Goal: Task Accomplishment & Management: Use online tool/utility

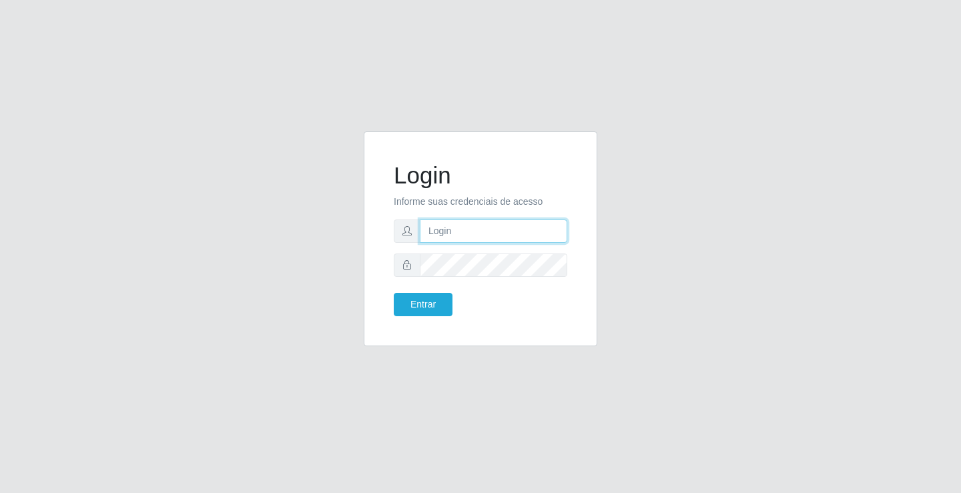
drag, startPoint x: 0, startPoint y: 0, endPoint x: 462, endPoint y: 226, distance: 514.1
click at [462, 226] on input "text" at bounding box center [493, 231] width 147 height 23
click at [448, 233] on input "text" at bounding box center [493, 231] width 147 height 23
type input "zivaneide@ideal"
click at [394, 293] on button "Entrar" at bounding box center [423, 304] width 59 height 23
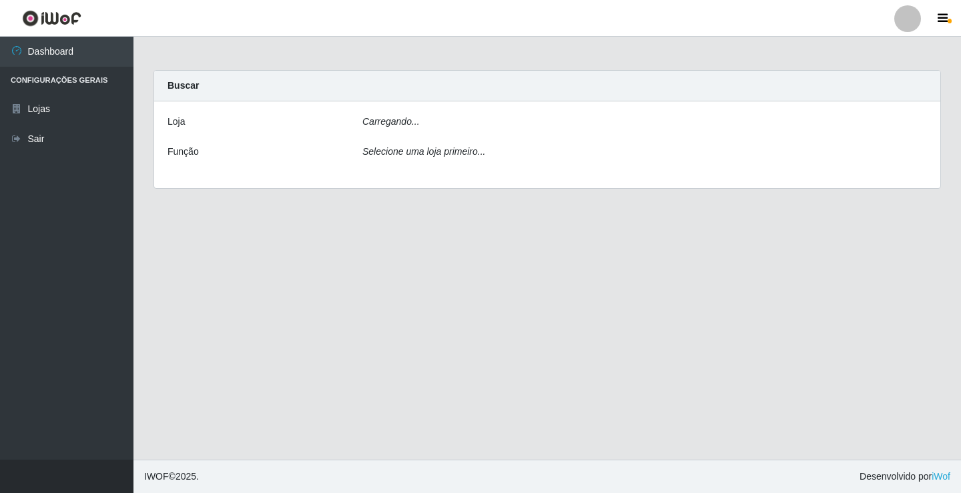
click at [432, 305] on main "Carregando... Buscar [PERSON_NAME]... Função Selecione uma loja primeiro..." at bounding box center [546, 248] width 827 height 423
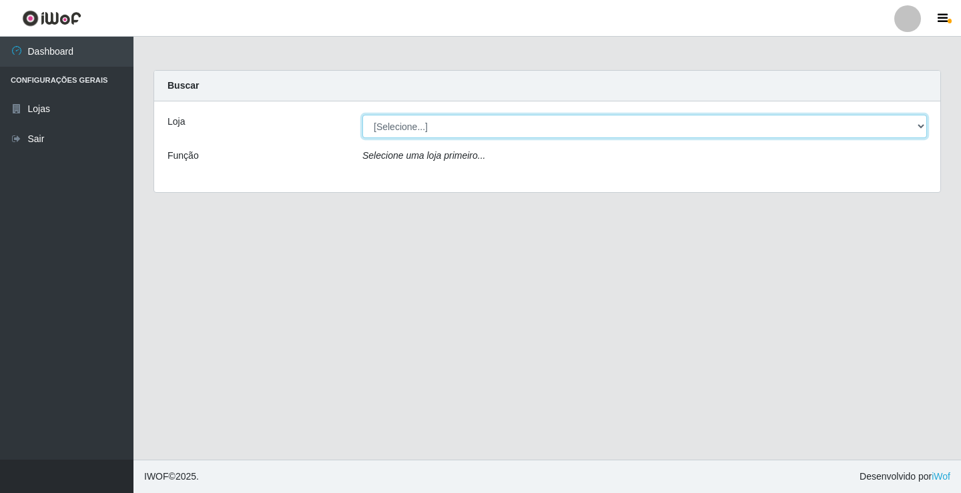
click at [923, 127] on select "[Selecione...] Ideal - Conceição" at bounding box center [644, 126] width 564 height 23
select select "231"
click at [362, 115] on select "[Selecione...] Ideal - Conceição" at bounding box center [644, 126] width 564 height 23
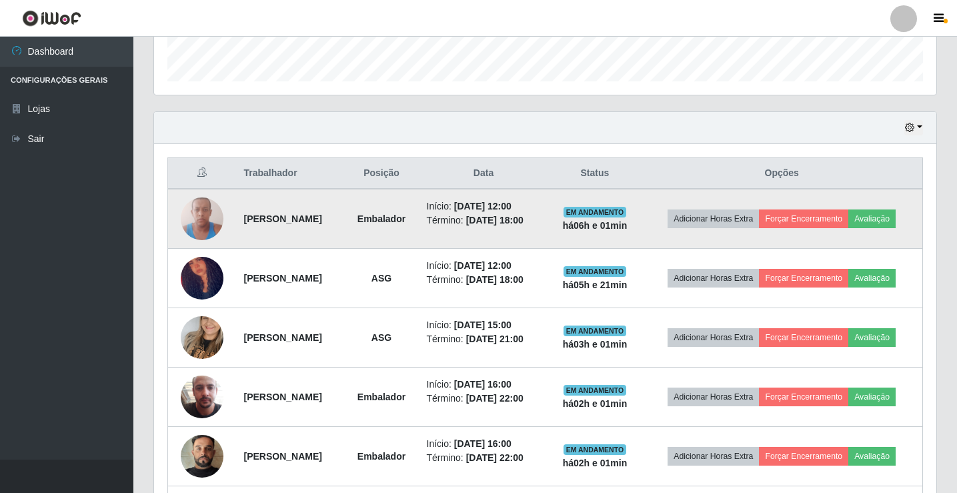
scroll to position [372, 0]
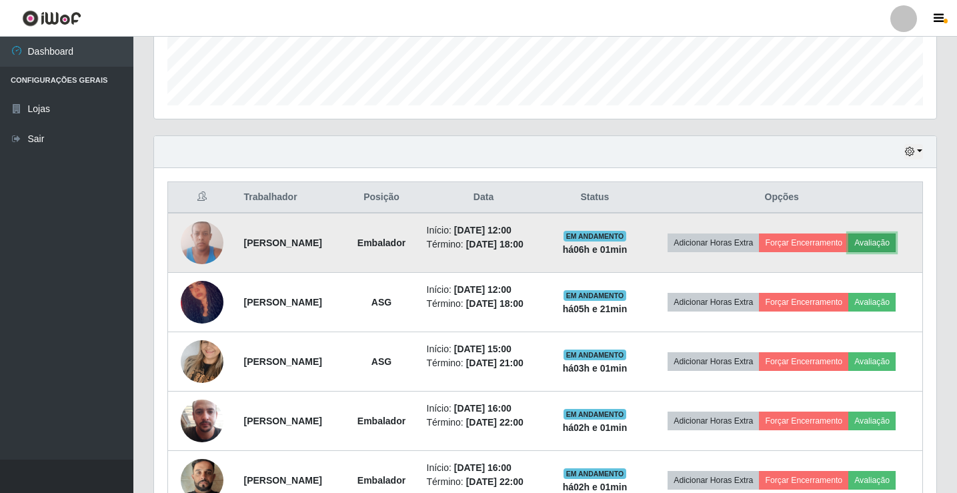
click at [849, 252] on button "Avaliação" at bounding box center [872, 243] width 47 height 19
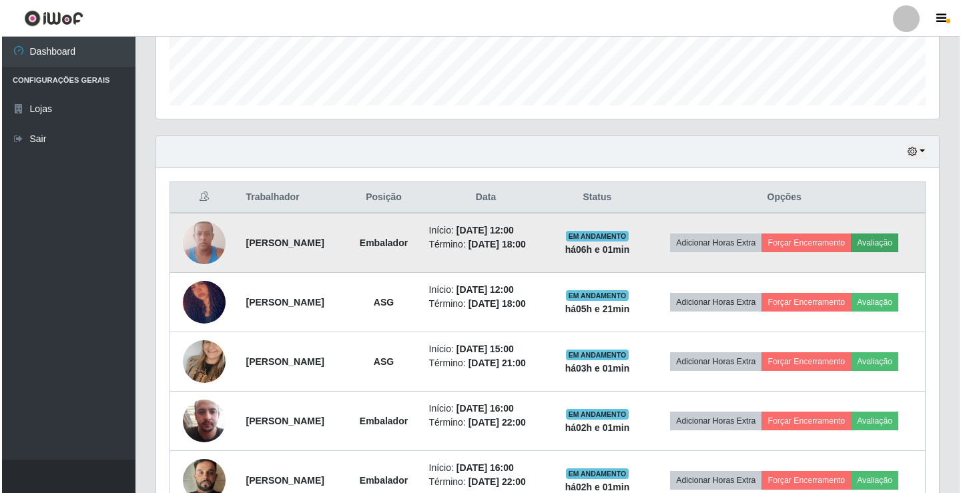
scroll to position [277, 776]
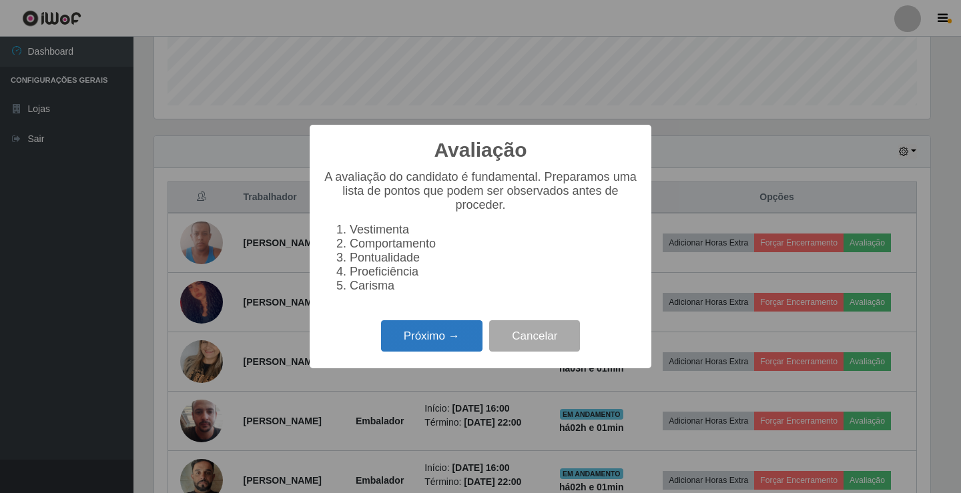
click at [449, 338] on button "Próximo →" at bounding box center [431, 335] width 101 height 31
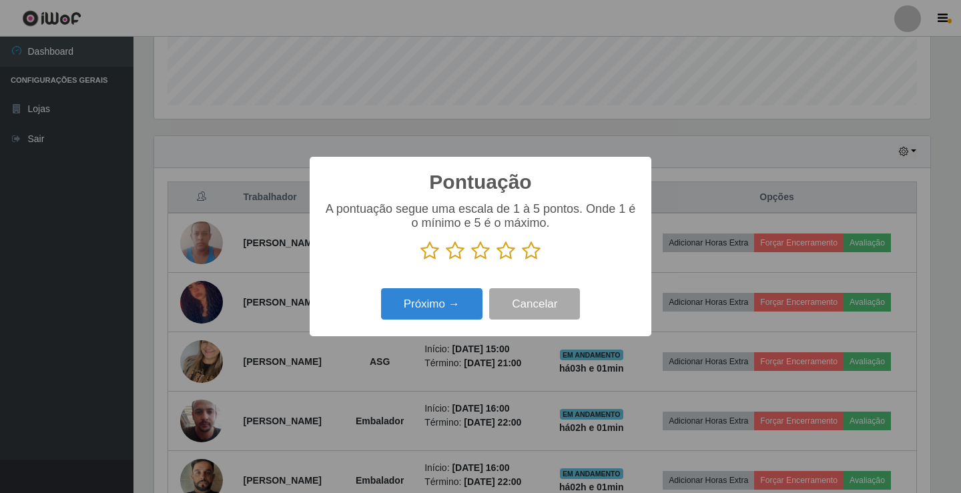
scroll to position [666944, 666445]
click at [507, 255] on icon at bounding box center [505, 251] width 19 height 20
click at [496, 261] on input "radio" at bounding box center [496, 261] width 0 height 0
click at [434, 295] on button "Próximo →" at bounding box center [431, 303] width 101 height 31
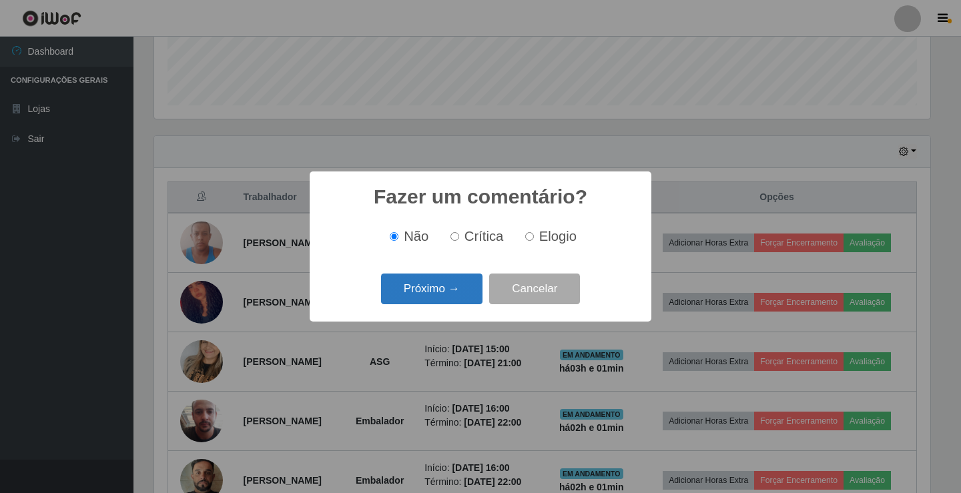
click at [452, 281] on button "Próximo →" at bounding box center [431, 289] width 101 height 31
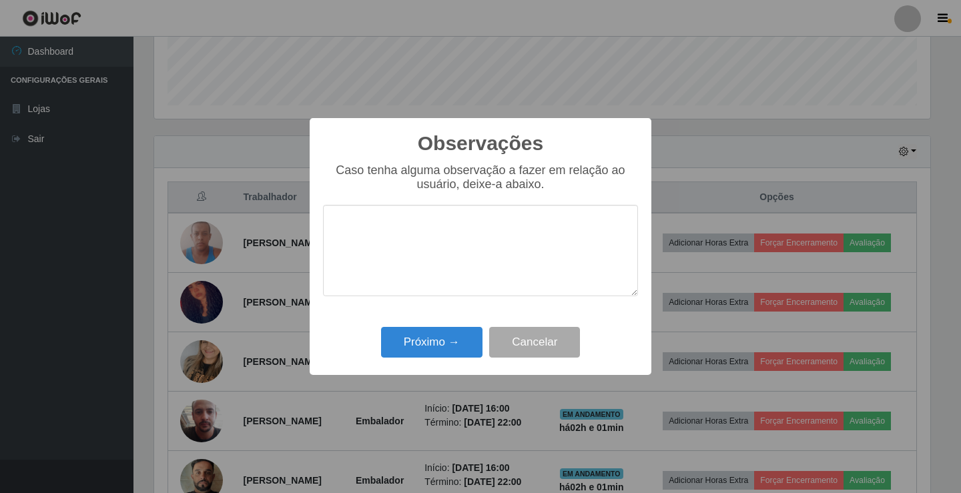
click at [464, 224] on textarea at bounding box center [480, 250] width 315 height 91
type textarea "ativo"
click at [417, 342] on button "Próximo →" at bounding box center [431, 342] width 101 height 31
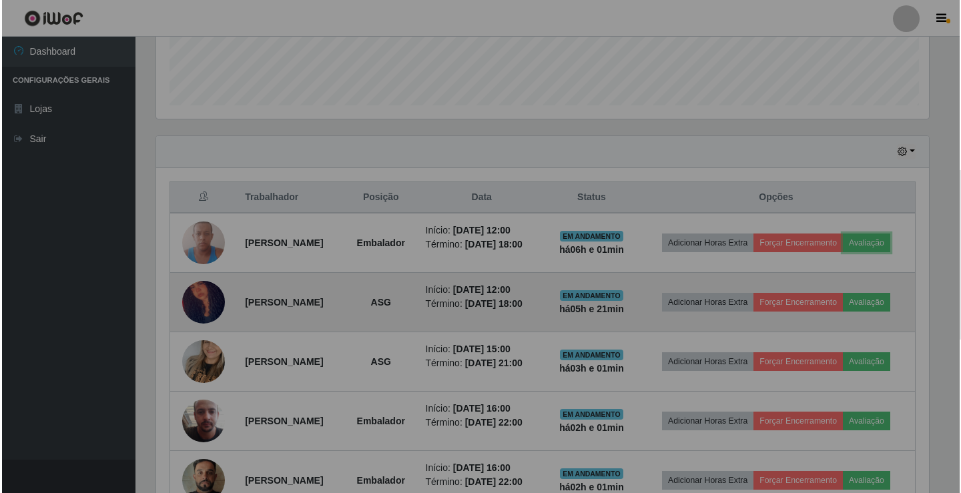
scroll to position [277, 783]
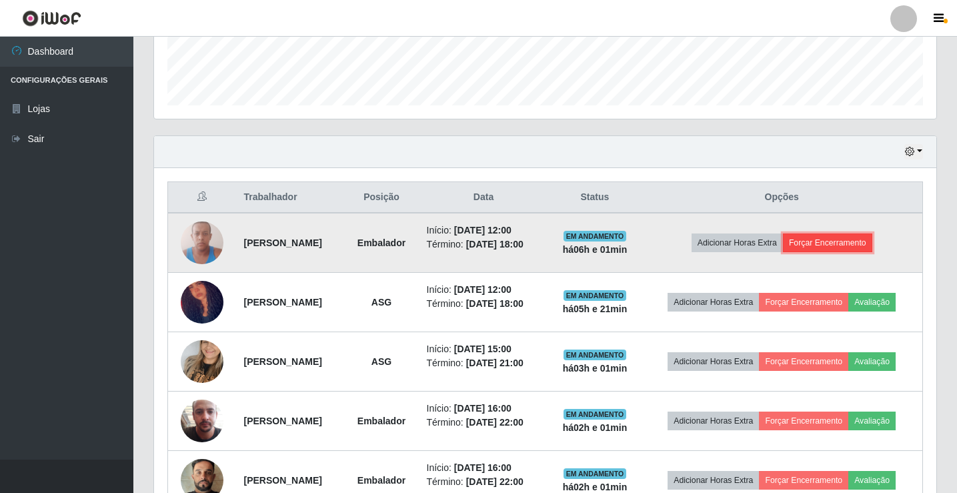
click at [841, 251] on button "Forçar Encerramento" at bounding box center [827, 243] width 89 height 19
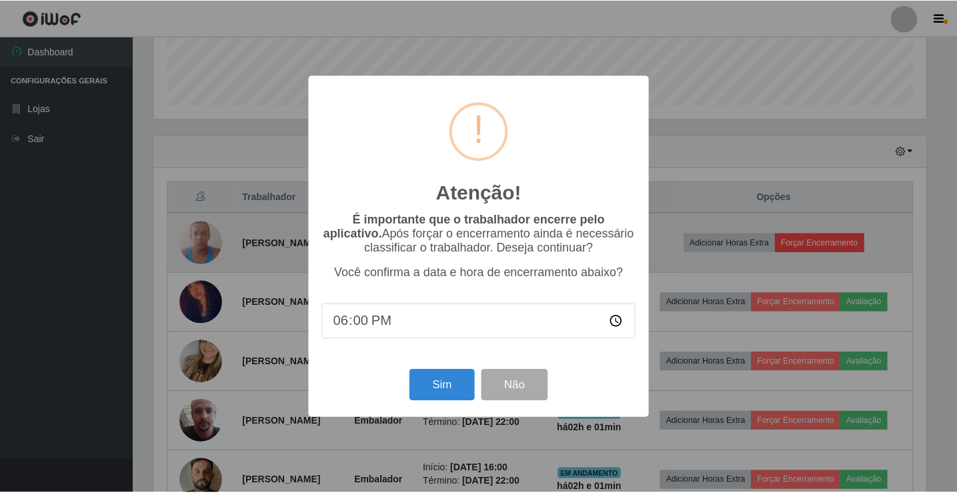
scroll to position [277, 776]
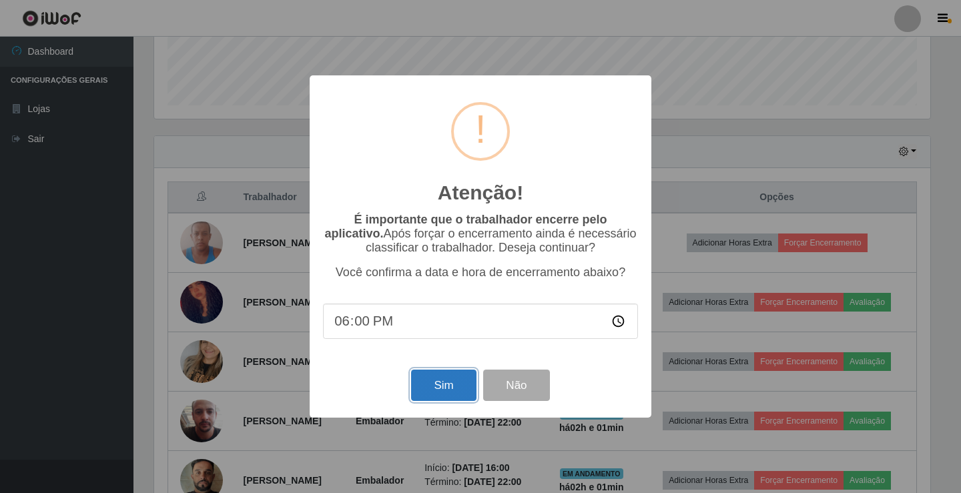
click at [438, 392] on button "Sim" at bounding box center [443, 385] width 65 height 31
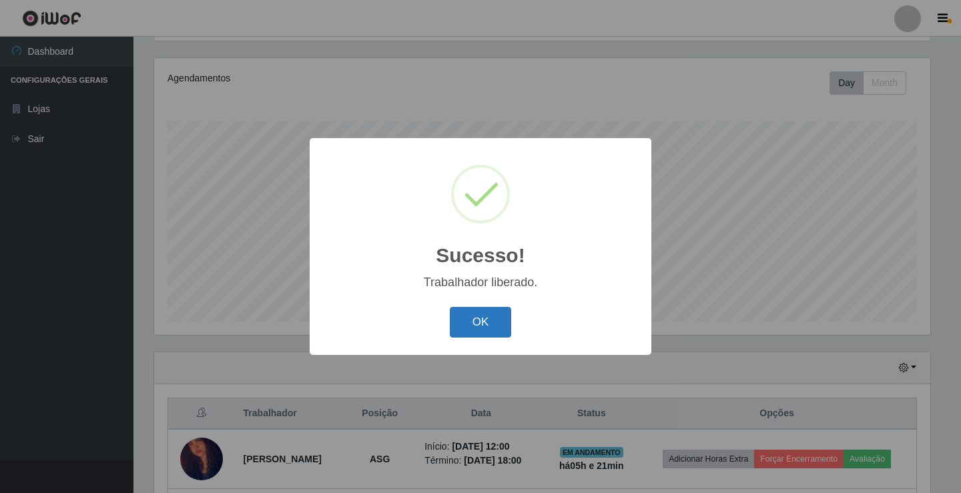
click at [488, 324] on button "OK" at bounding box center [481, 322] width 62 height 31
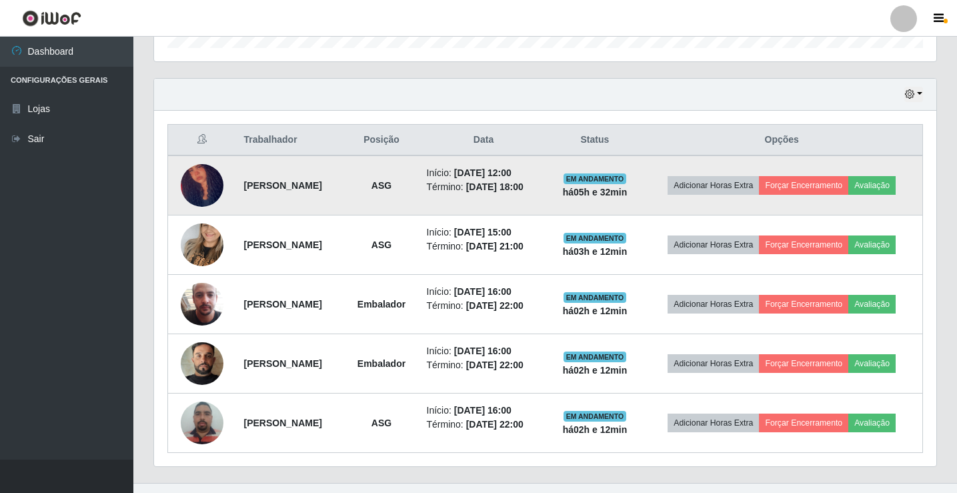
scroll to position [452, 0]
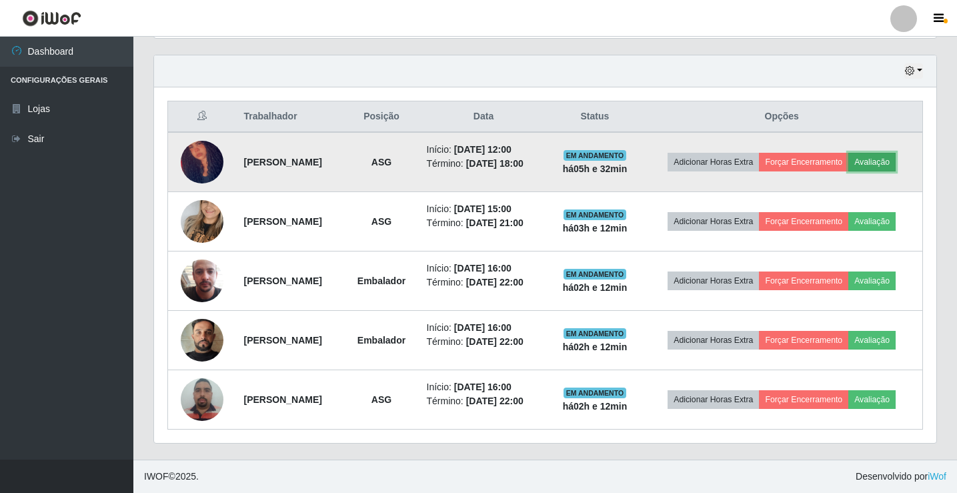
click at [889, 162] on button "Avaliação" at bounding box center [872, 162] width 47 height 19
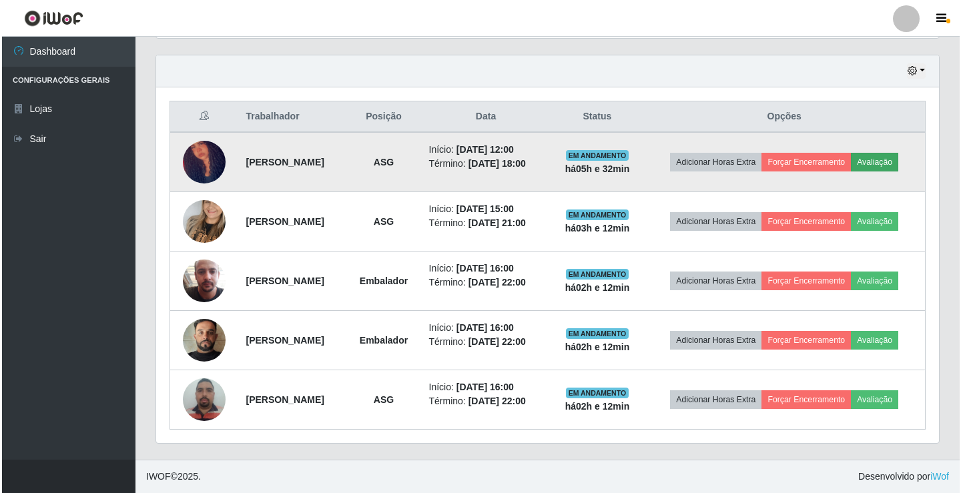
scroll to position [277, 776]
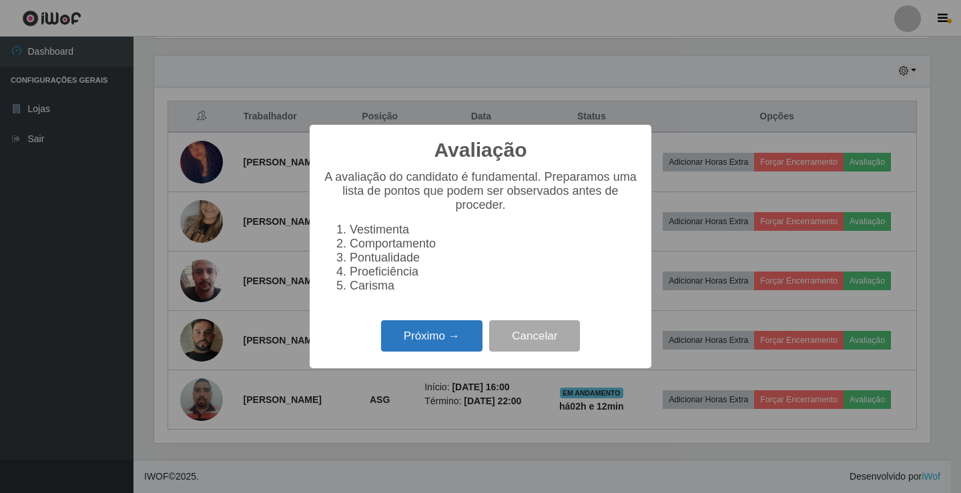
click at [425, 342] on button "Próximo →" at bounding box center [431, 335] width 101 height 31
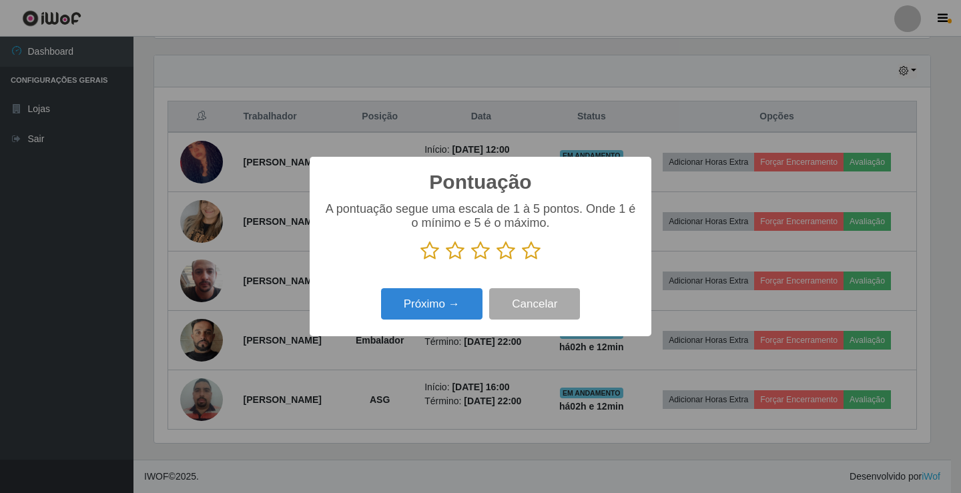
scroll to position [666944, 666445]
click at [532, 254] on icon at bounding box center [531, 251] width 19 height 20
click at [522, 261] on input "radio" at bounding box center [522, 261] width 0 height 0
click at [457, 299] on button "Próximo →" at bounding box center [431, 303] width 101 height 31
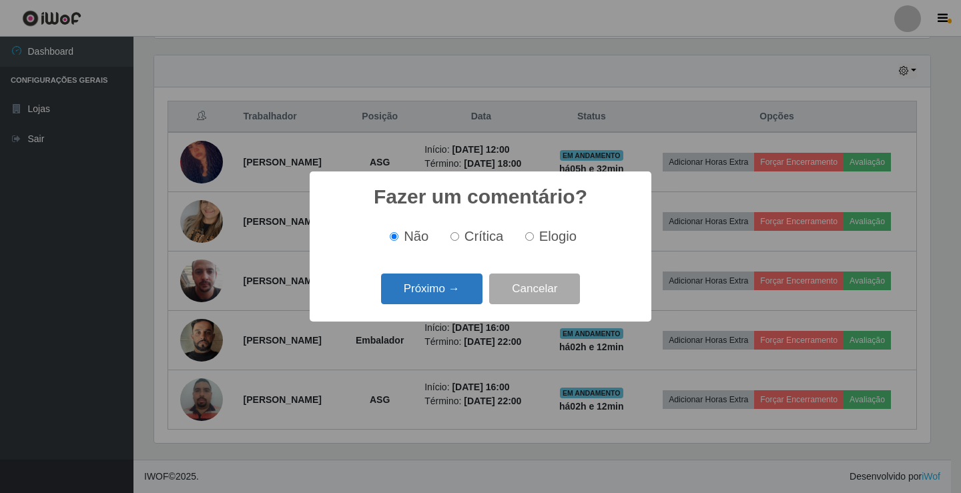
click at [457, 292] on button "Próximo →" at bounding box center [431, 289] width 101 height 31
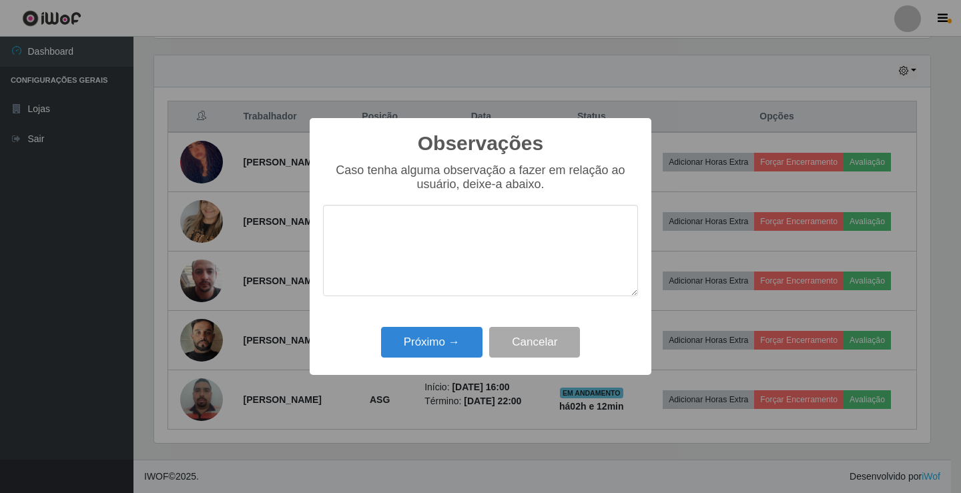
click at [512, 260] on textarea at bounding box center [480, 250] width 315 height 91
type textarea "bom trabalho"
click at [451, 337] on button "Próximo →" at bounding box center [431, 342] width 101 height 31
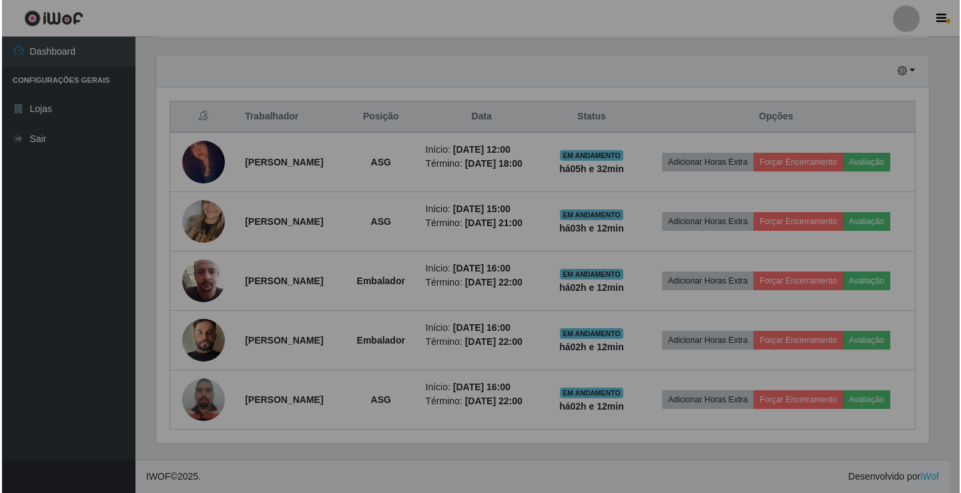
scroll to position [277, 783]
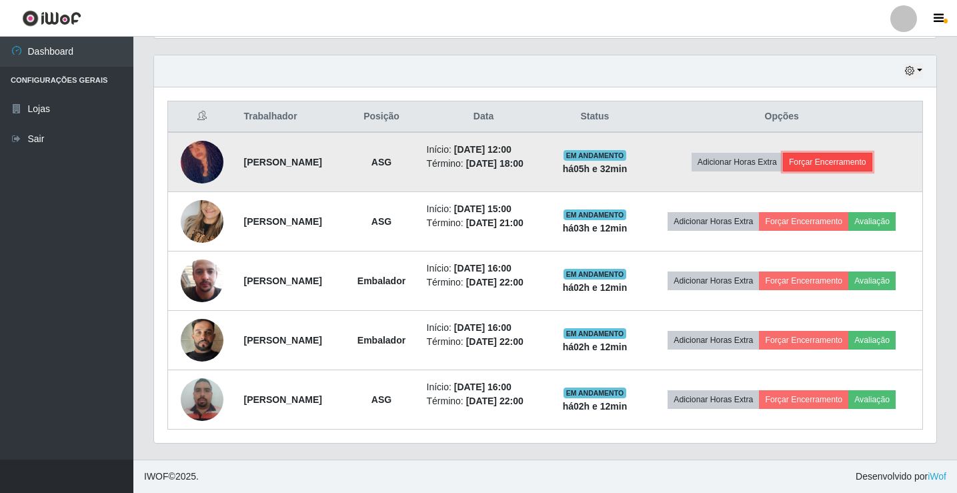
click at [823, 162] on button "Forçar Encerramento" at bounding box center [827, 162] width 89 height 19
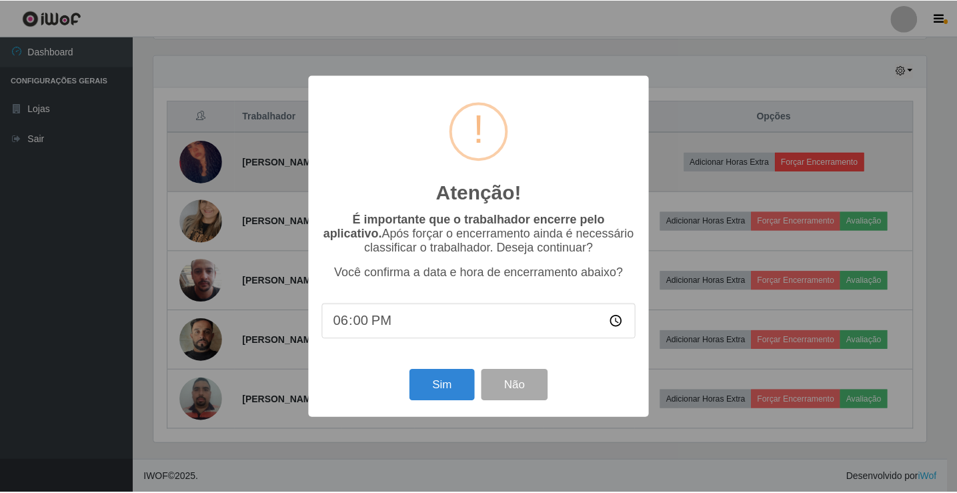
scroll to position [277, 776]
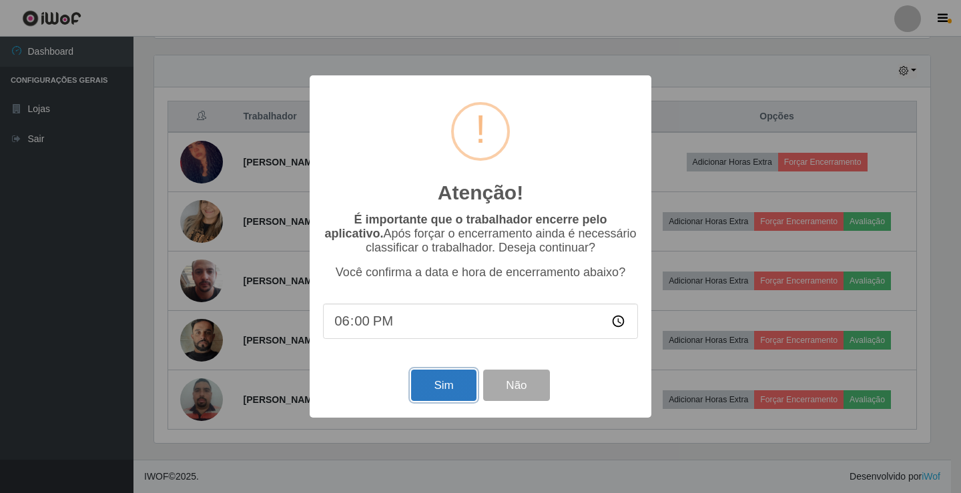
click at [438, 386] on button "Sim" at bounding box center [443, 385] width 65 height 31
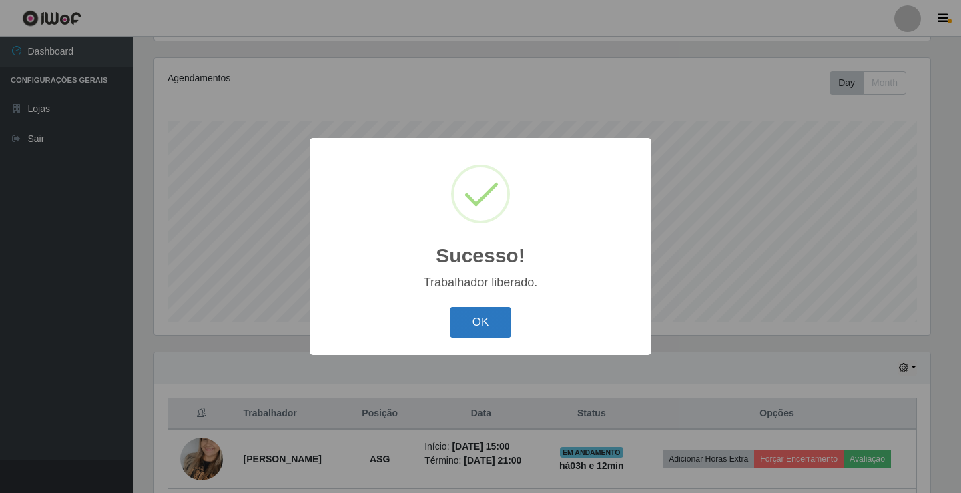
click at [492, 321] on button "OK" at bounding box center [481, 322] width 62 height 31
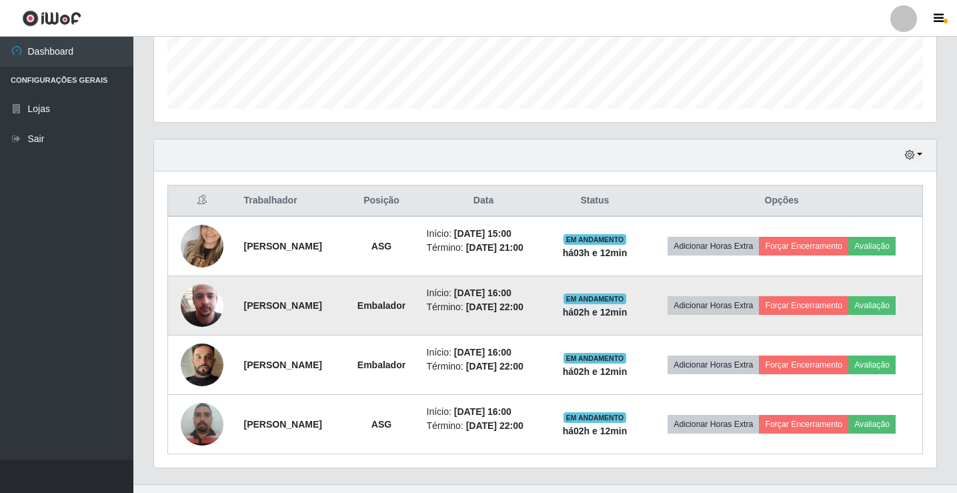
scroll to position [393, 0]
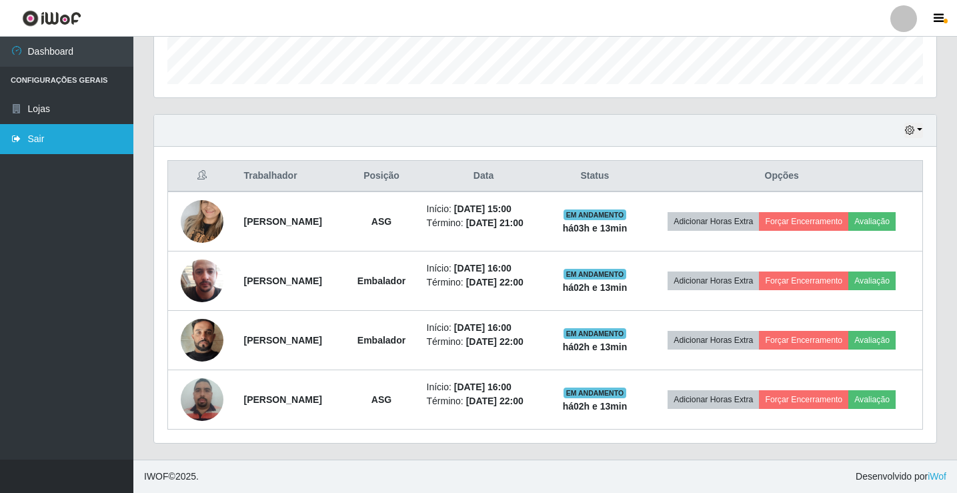
click at [33, 138] on link "Sair" at bounding box center [66, 139] width 133 height 30
